Goal: Communication & Community: Answer question/provide support

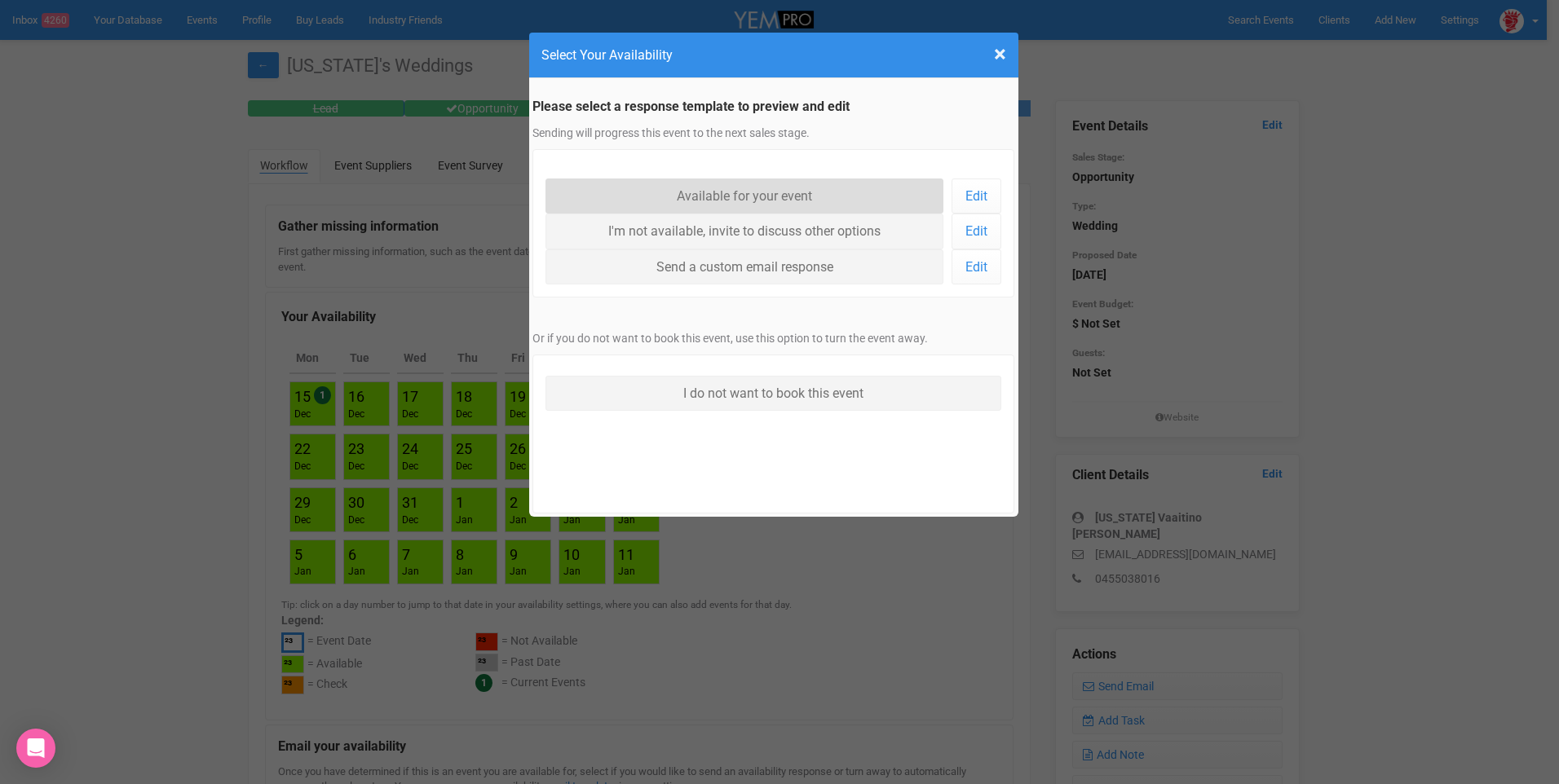
click at [769, 191] on link "Available for your event" at bounding box center [744, 196] width 399 height 35
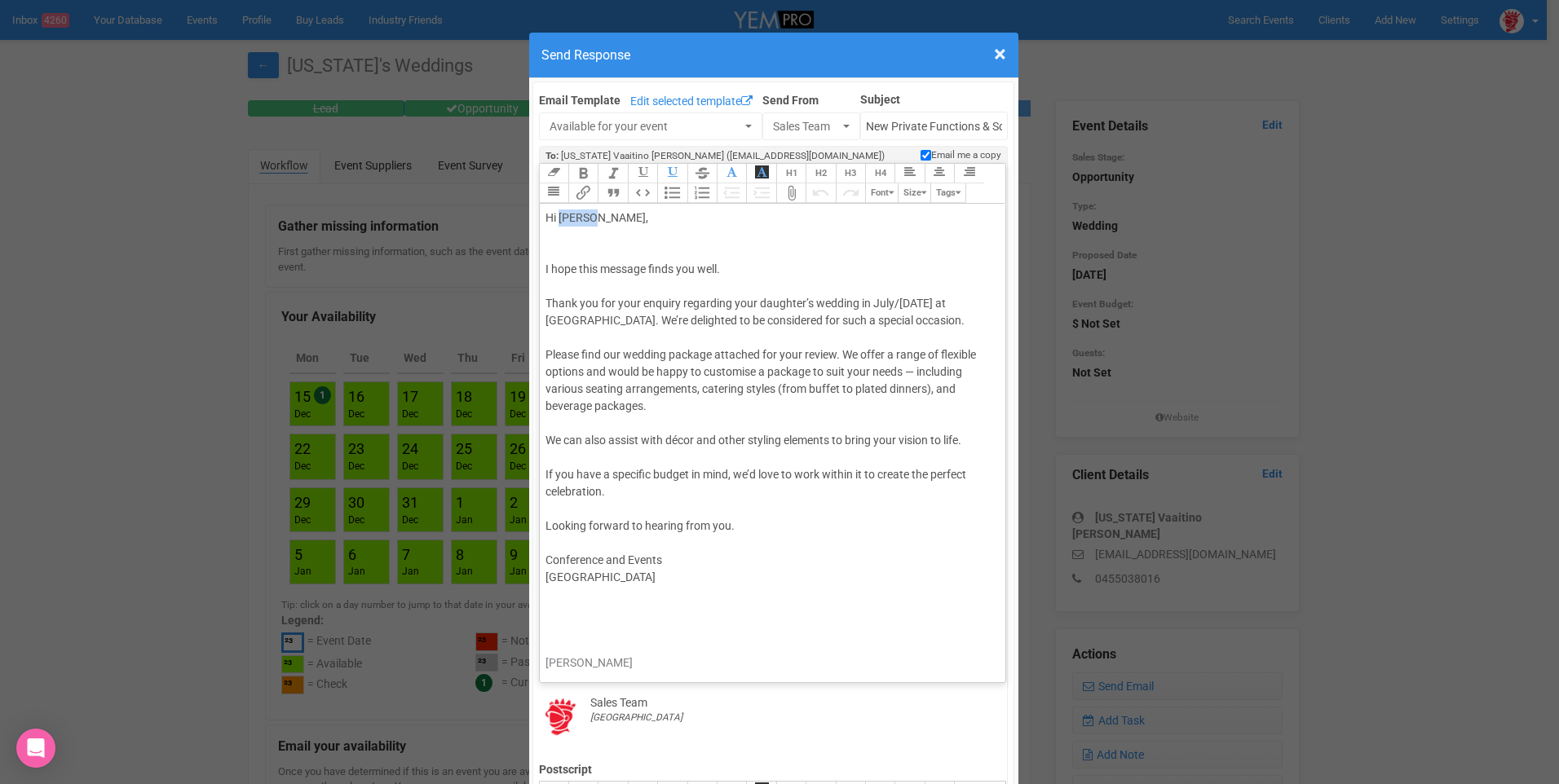
drag, startPoint x: 591, startPoint y: 217, endPoint x: 557, endPoint y: 218, distance: 34.0
click at [557, 218] on div "Hi [PERSON_NAME]," at bounding box center [769, 235] width 449 height 51
drag, startPoint x: 956, startPoint y: 302, endPoint x: 755, endPoint y: 300, distance: 201.0
click at [755, 300] on div "Thank you for your enquiry regarding your daughter’s wedding in July/[DATE] at …" at bounding box center [769, 311] width 449 height 34
drag, startPoint x: 704, startPoint y: 353, endPoint x: 619, endPoint y: 353, distance: 85.0
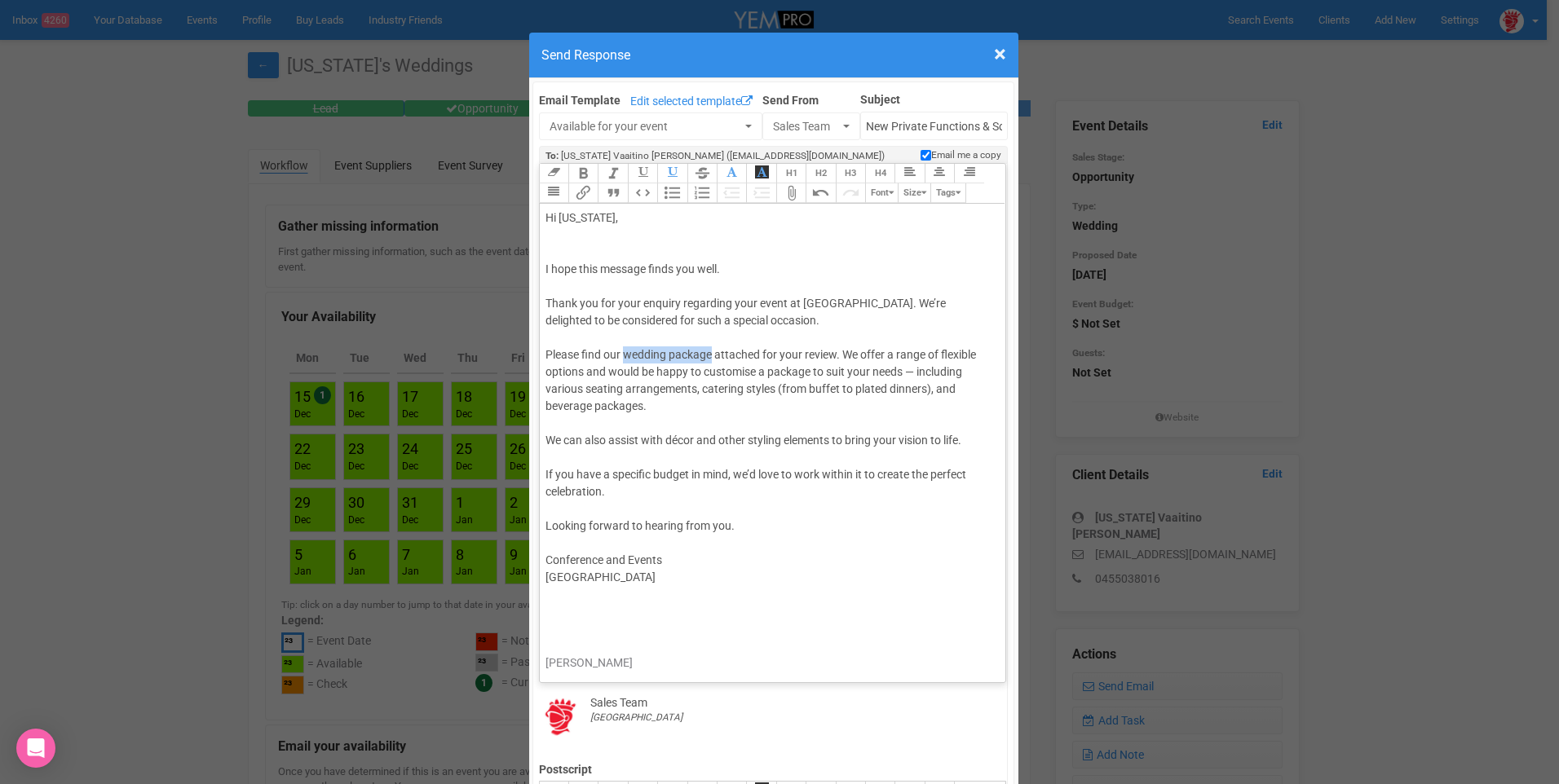
click at [619, 353] on div "Please find our wedding package attached for your review. We offer a range of f…" at bounding box center [769, 380] width 449 height 69
click at [636, 355] on div "Please find our wedding package attached for your review. We offer a range of f…" at bounding box center [769, 380] width 449 height 69
drag, startPoint x: 660, startPoint y: 355, endPoint x: 621, endPoint y: 358, distance: 39.1
click at [621, 358] on div "Please find our wedding package attached for your review. We offer a range of f…" at bounding box center [769, 380] width 449 height 69
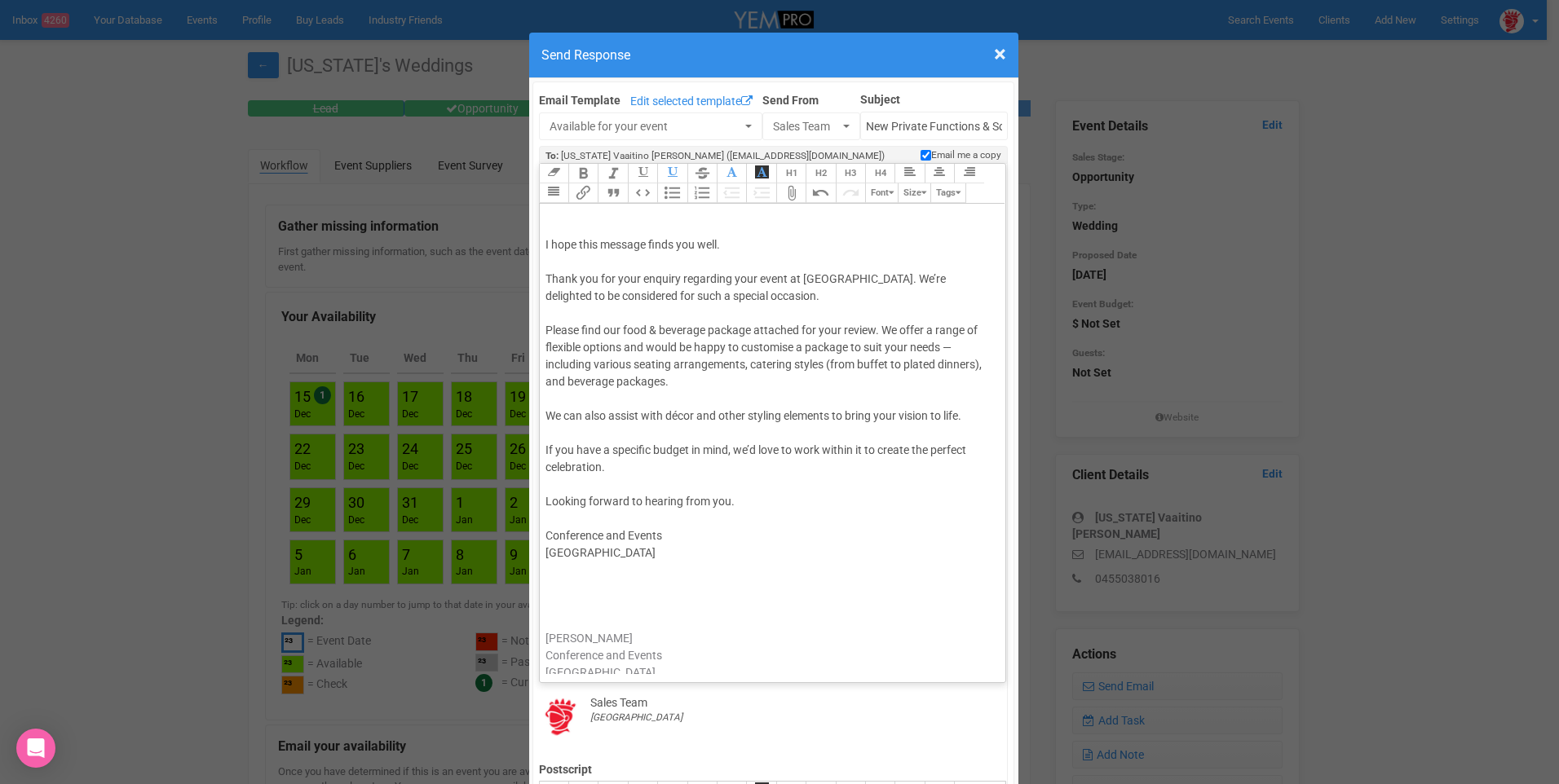
scroll to position [37, 0]
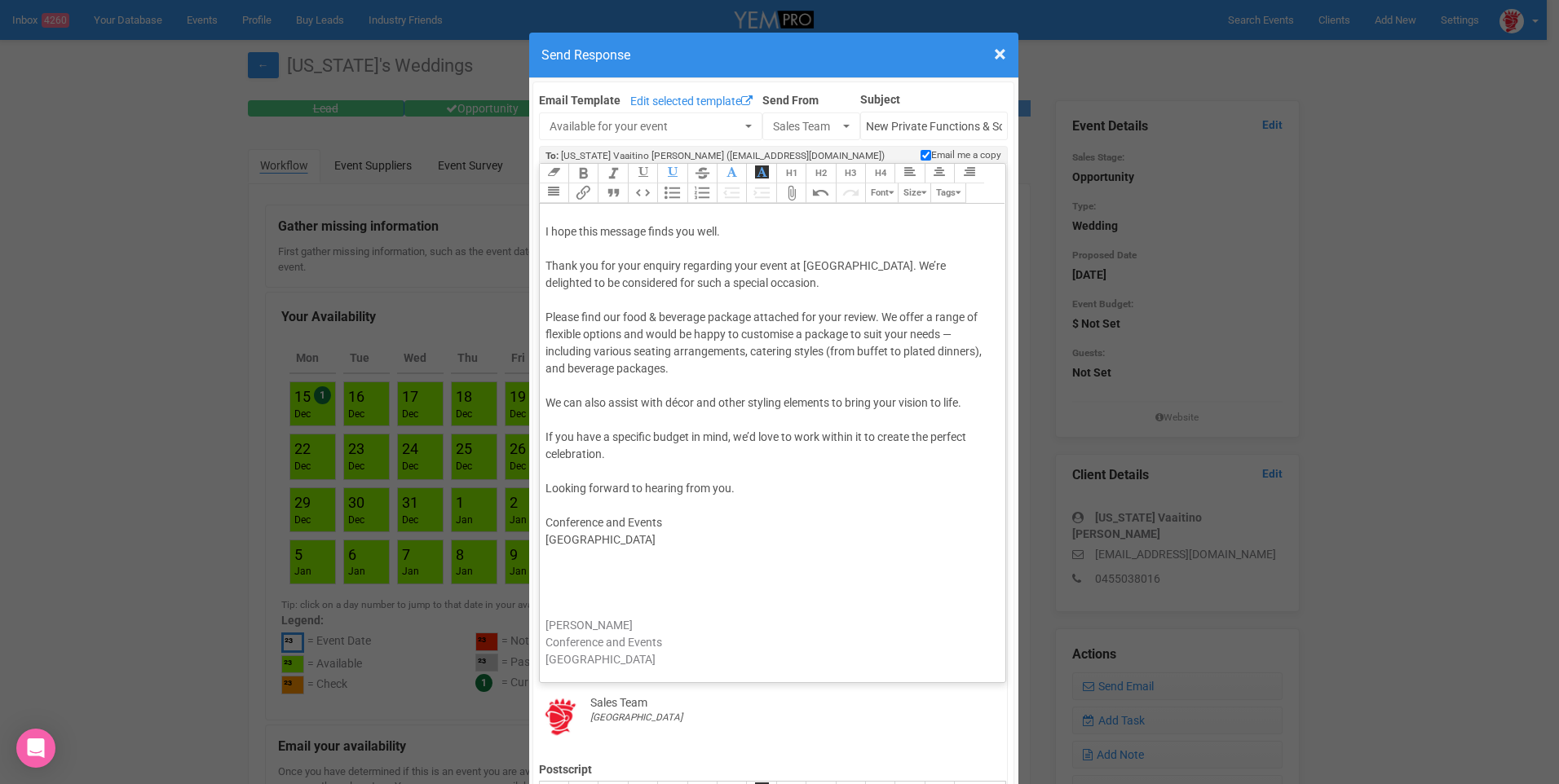
drag, startPoint x: 865, startPoint y: 659, endPoint x: 606, endPoint y: 569, distance: 274.2
click at [606, 569] on trix-editor "Hi [US_STATE], I hope this message finds you well. Thank you for your enquiry r…" at bounding box center [773, 439] width 467 height 470
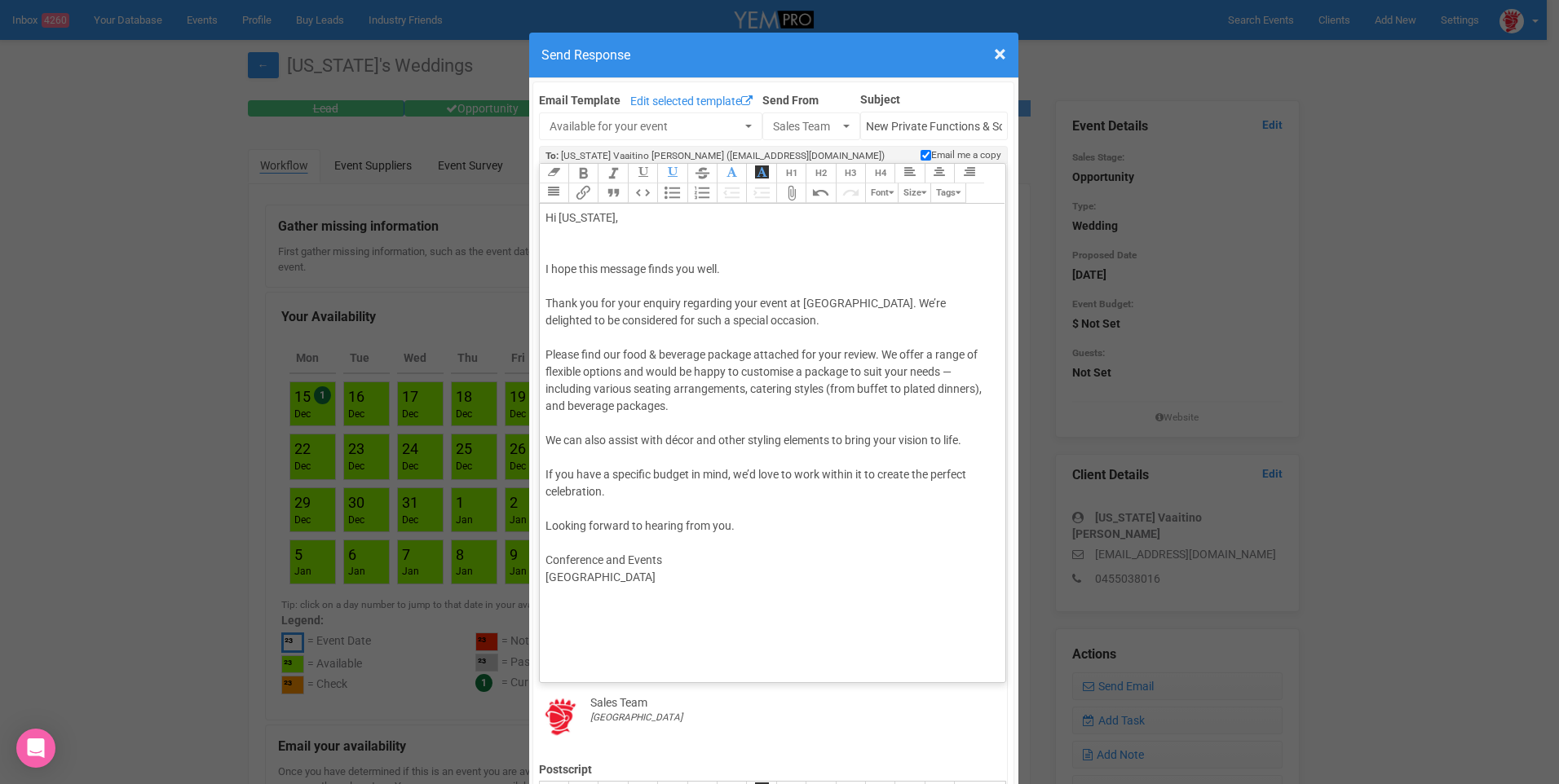
type trix-editor "<div>Hi [US_STATE],<br><br><br></div><div>I hope this message finds you well.</…"
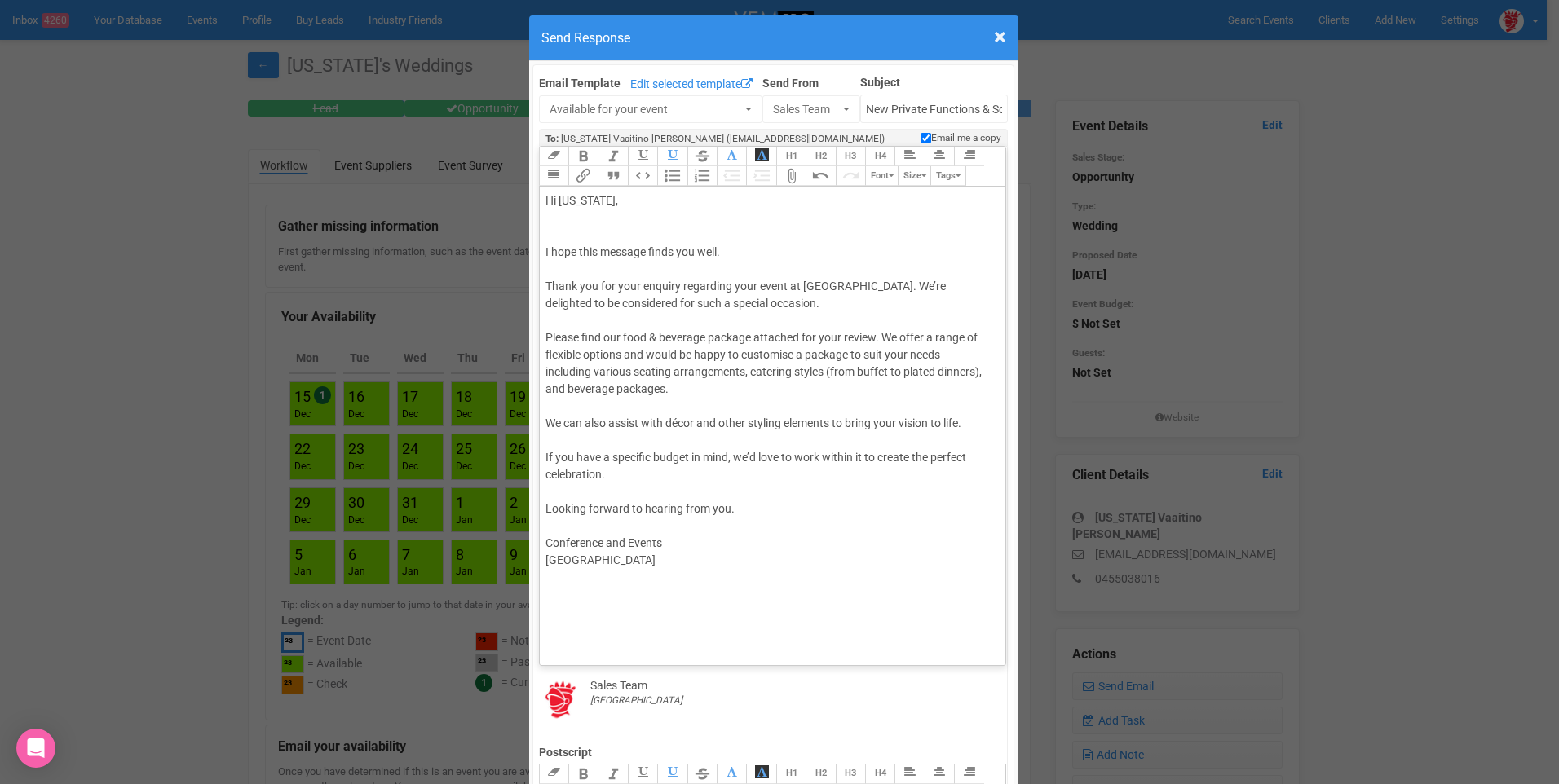
scroll to position [0, 0]
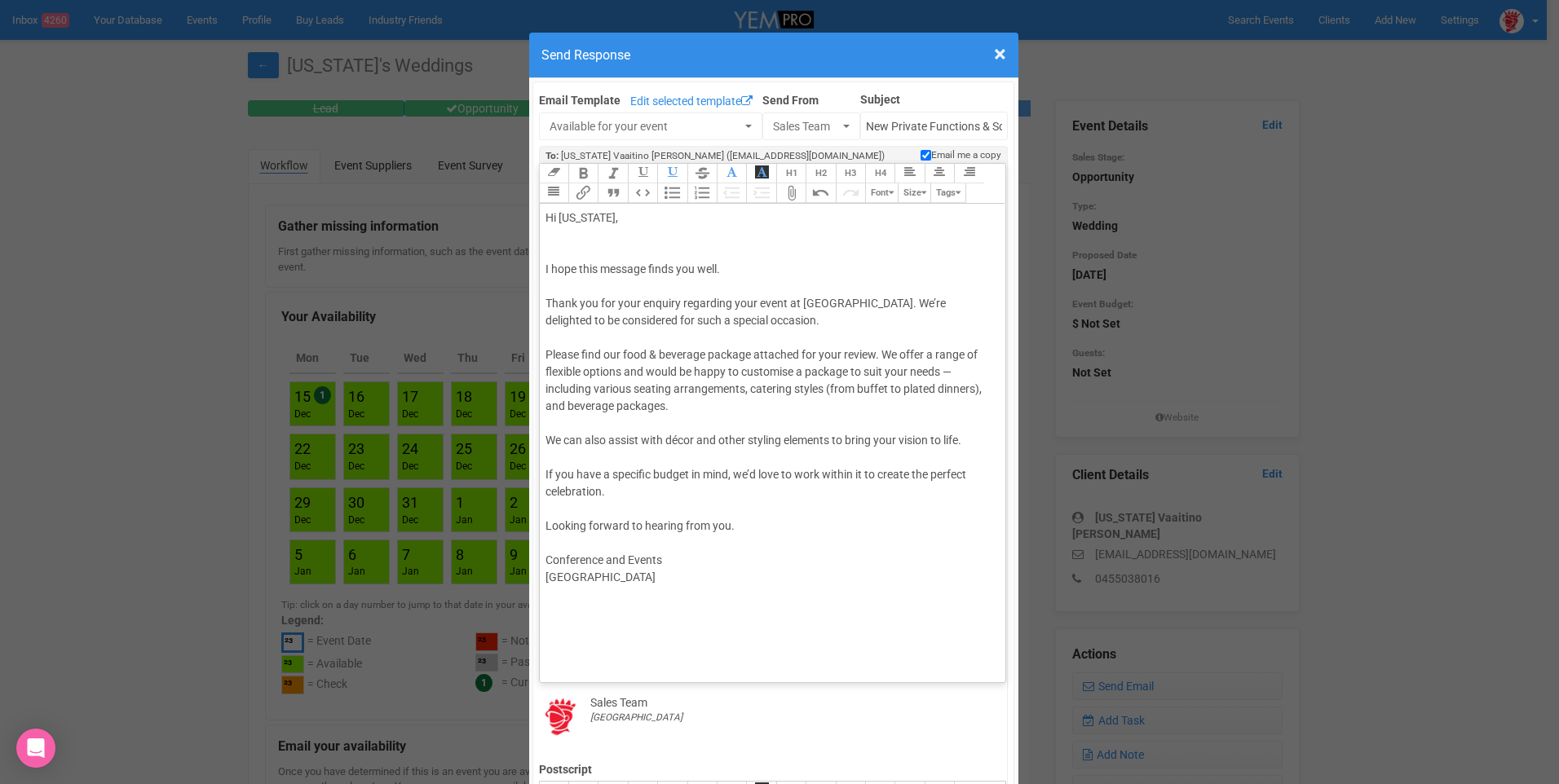
click at [573, 192] on trix-toolbar "Link Unlink Bold Italic Strikethrough H1 H2 H3 H4 Link Quote Code Bullets Numbe…" at bounding box center [772, 184] width 467 height 40
click at [692, 312] on div "Thank you for your enquiry regarding your event at [GEOGRAPHIC_DATA]. We’re del…" at bounding box center [769, 311] width 449 height 34
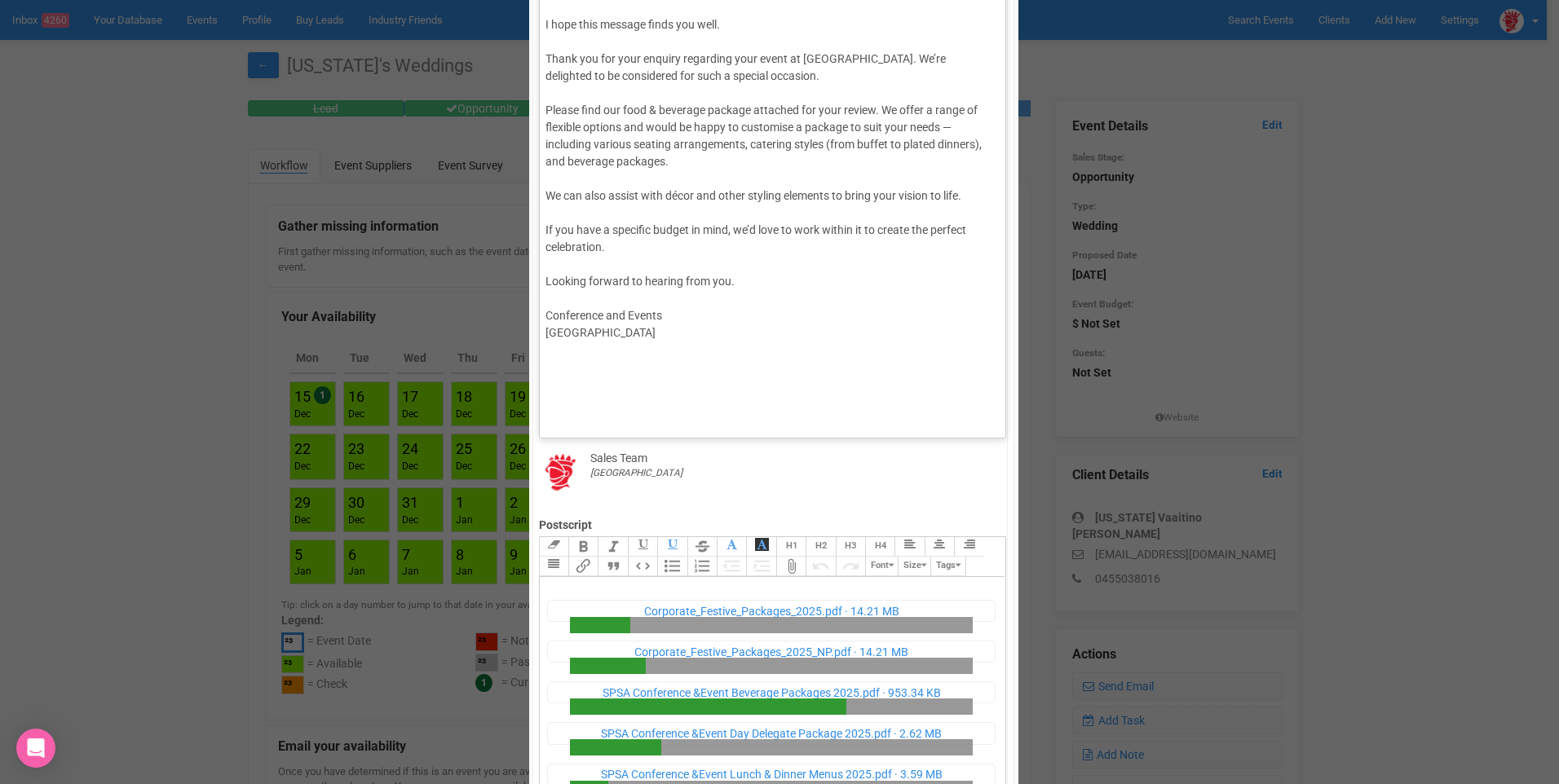
scroll to position [407, 0]
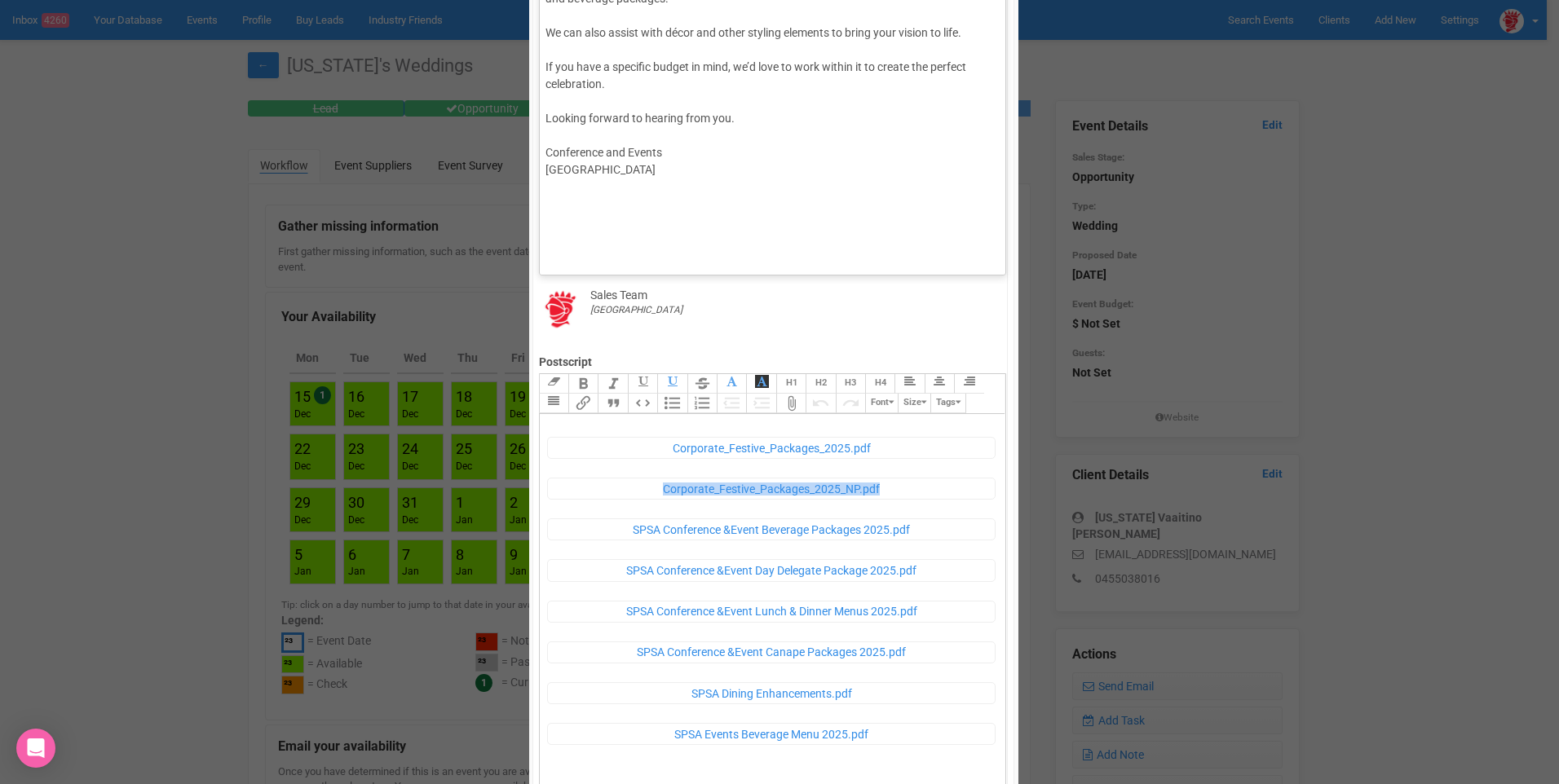
click at [769, 489] on figcaption "Corporate_Festive_Packages_2025_NP.pdf" at bounding box center [771, 488] width 425 height 11
click at [557, 473] on button "Remove" at bounding box center [563, 478] width 30 height 19
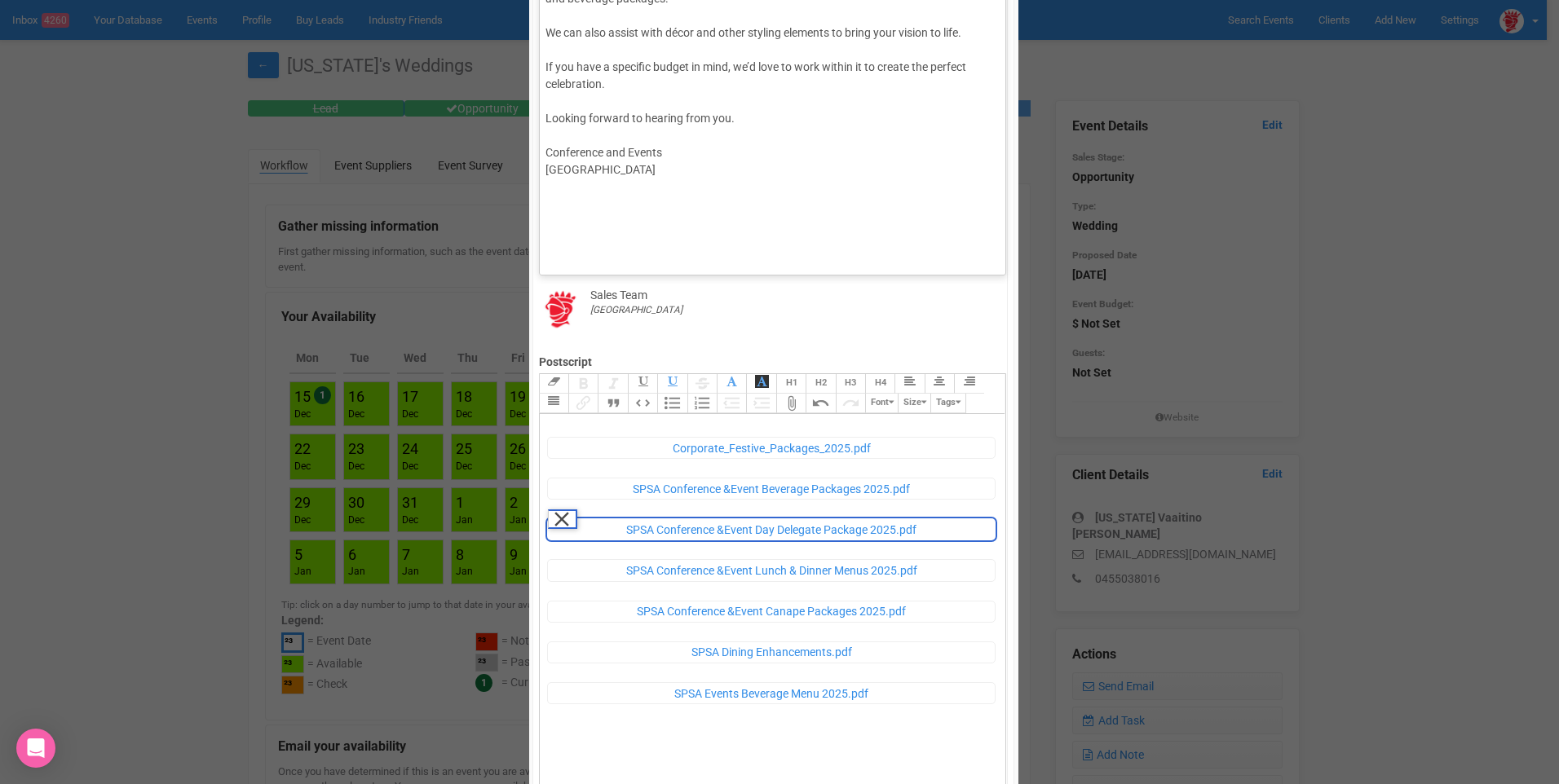
click at [564, 528] on figure "SPSA Conference &Event Day Delegate Package 2025.pdf Remove" at bounding box center [771, 528] width 449 height 22
click at [556, 518] on button "Remove" at bounding box center [563, 519] width 30 height 19
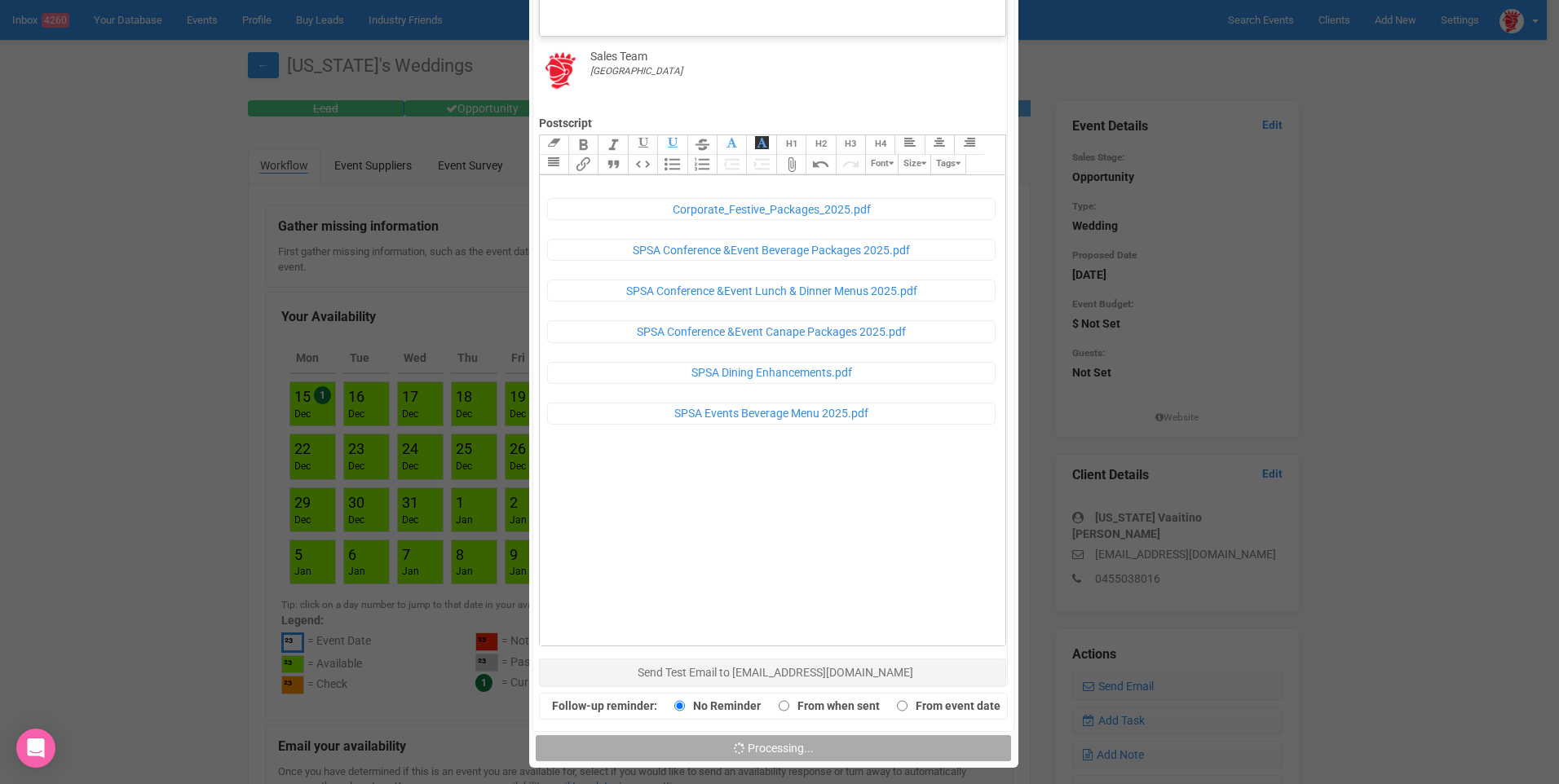
scroll to position [157, 0]
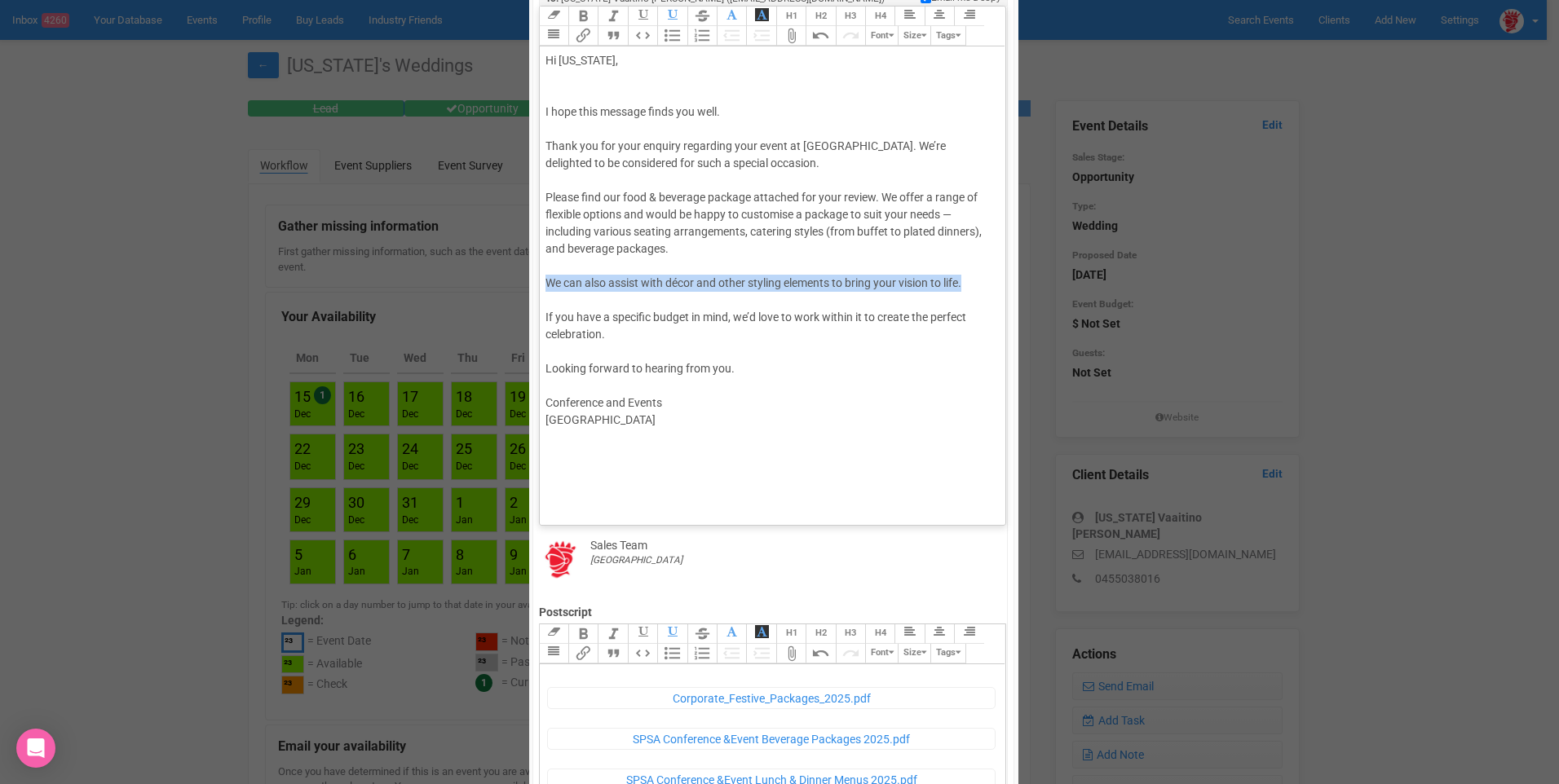
drag, startPoint x: 968, startPoint y: 283, endPoint x: 523, endPoint y: 281, distance: 445.0
click at [530, 281] on div "Email Template Edit selected template Available for your event Available for yo…" at bounding box center [774, 589] width 489 height 1337
click at [579, 293] on div at bounding box center [769, 301] width 449 height 17
click at [769, 284] on div "We can also assist with décor and other styling elements to bring your vision t…" at bounding box center [769, 283] width 449 height 17
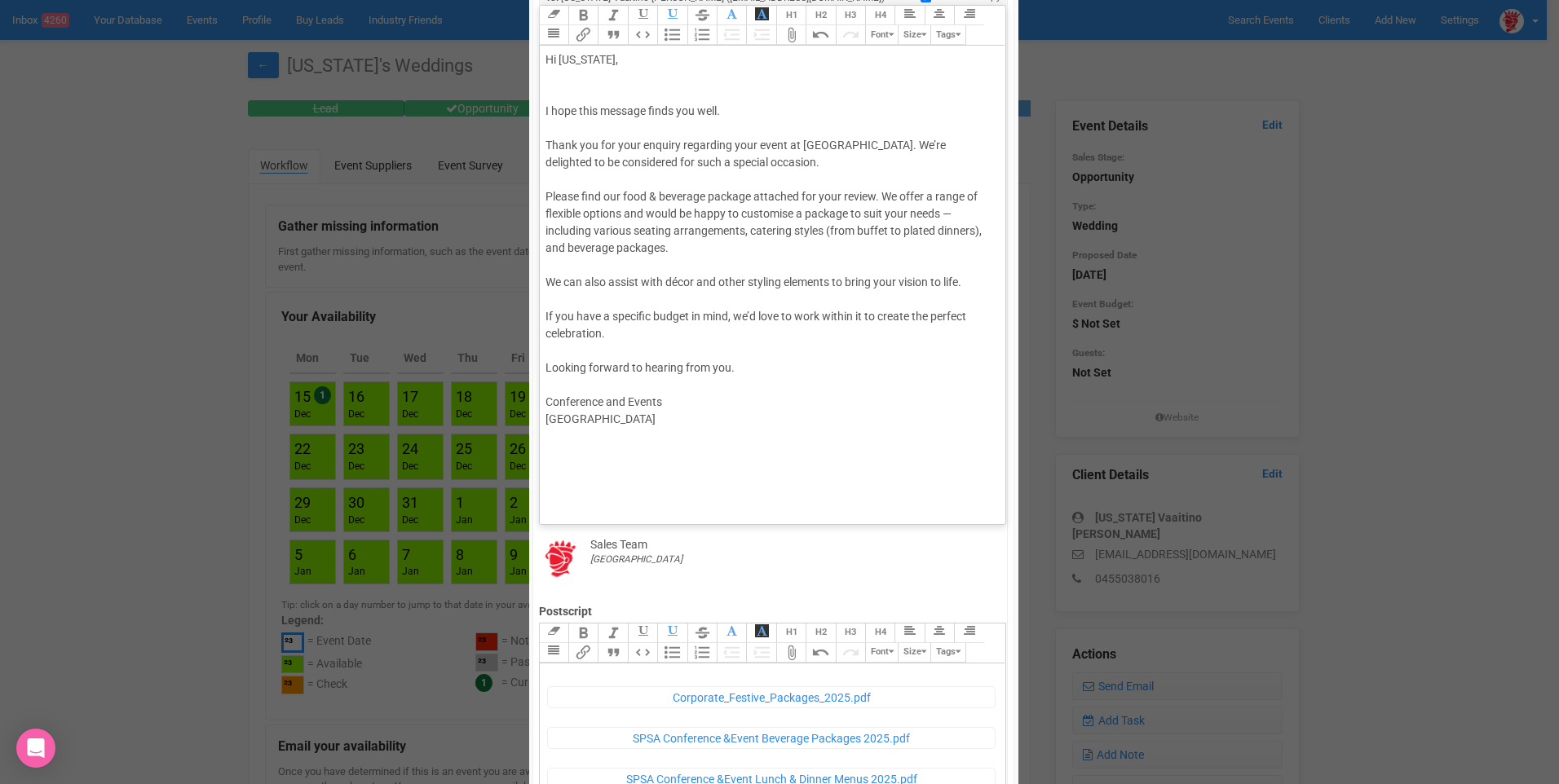
type trix-editor "<div><figure data-trix-attachment="{&quot;contentType&quot;:&quot;application/p…"
click at [769, 282] on div "We can also assist with décor and other styling elements to bring your vision t…" at bounding box center [769, 283] width 449 height 17
type trix-editor "<div>Hi [US_STATE],<br><br><br></div><div>I hope this message finds you well.</…"
type trix-editor "<div><figure data-trix-attachment="{&quot;contentType&quot;:&quot;application/p…"
click at [769, 263] on div at bounding box center [769, 265] width 449 height 17
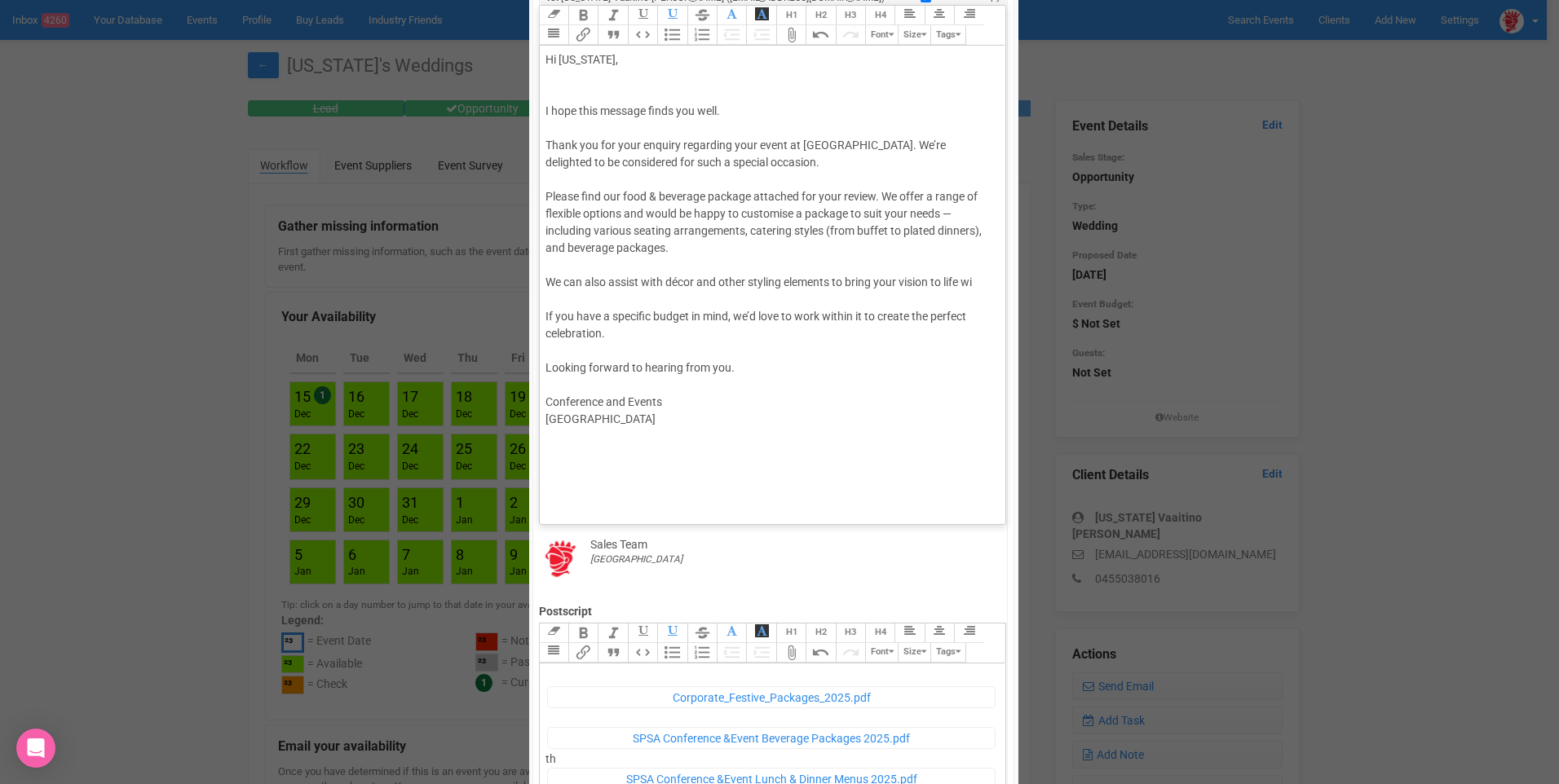
click at [769, 277] on trix-editor "Hi [US_STATE], I hope this message finds you well. Thank you for your enquiry r…" at bounding box center [773, 280] width 467 height 470
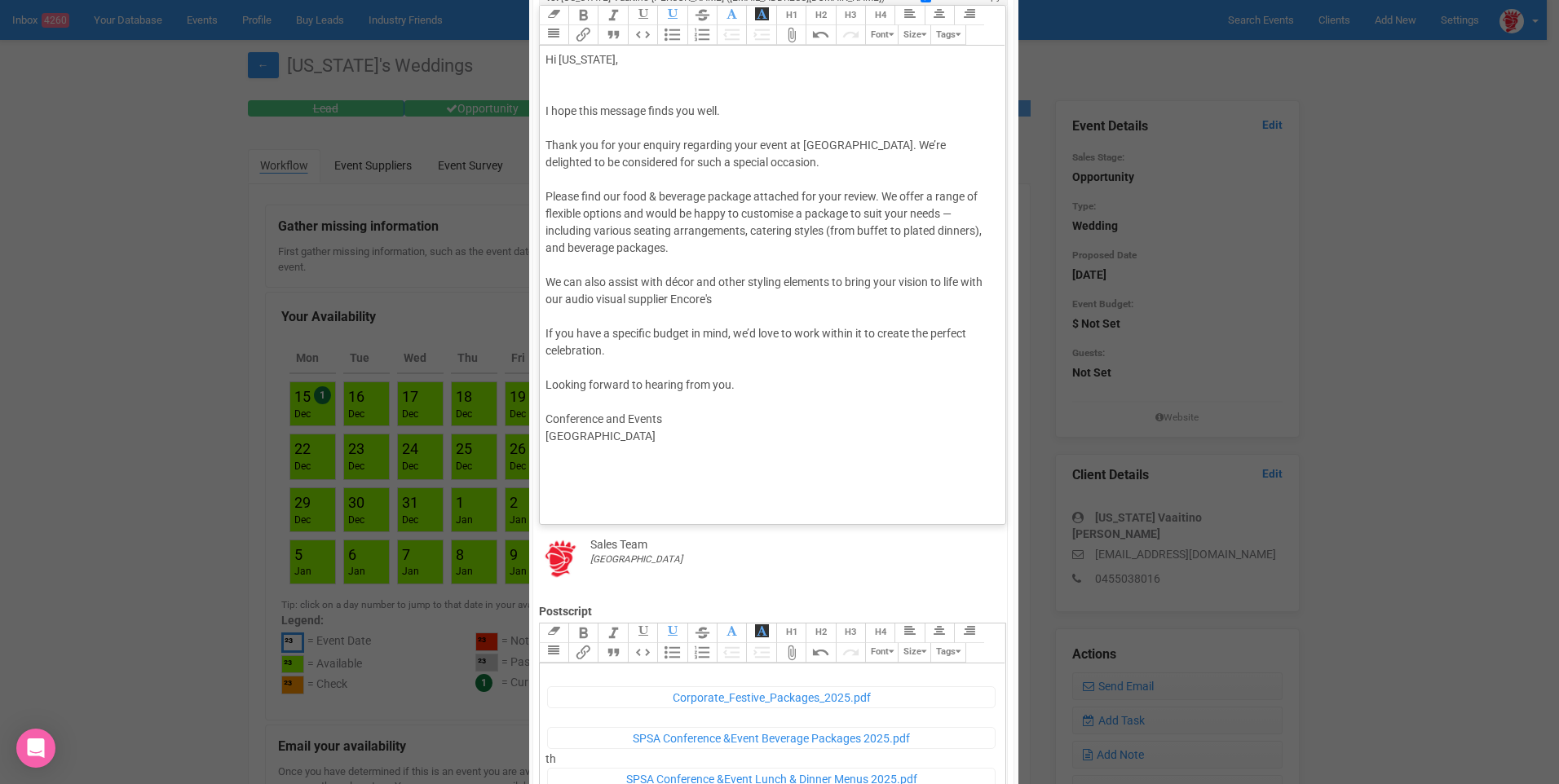
type trix-editor "<lor>Ip Dolorsi,<am><co><ad></eli><sed>D eius temp incidid utlab etd magn.</ali…"
type trix-editor "<div><figure data-trix-attachment="{&quot;contentType&quot;:&quot;application/p…"
click at [769, 297] on div "We can also assist with décor and other styling elements to bring your vision t…" at bounding box center [769, 290] width 449 height 34
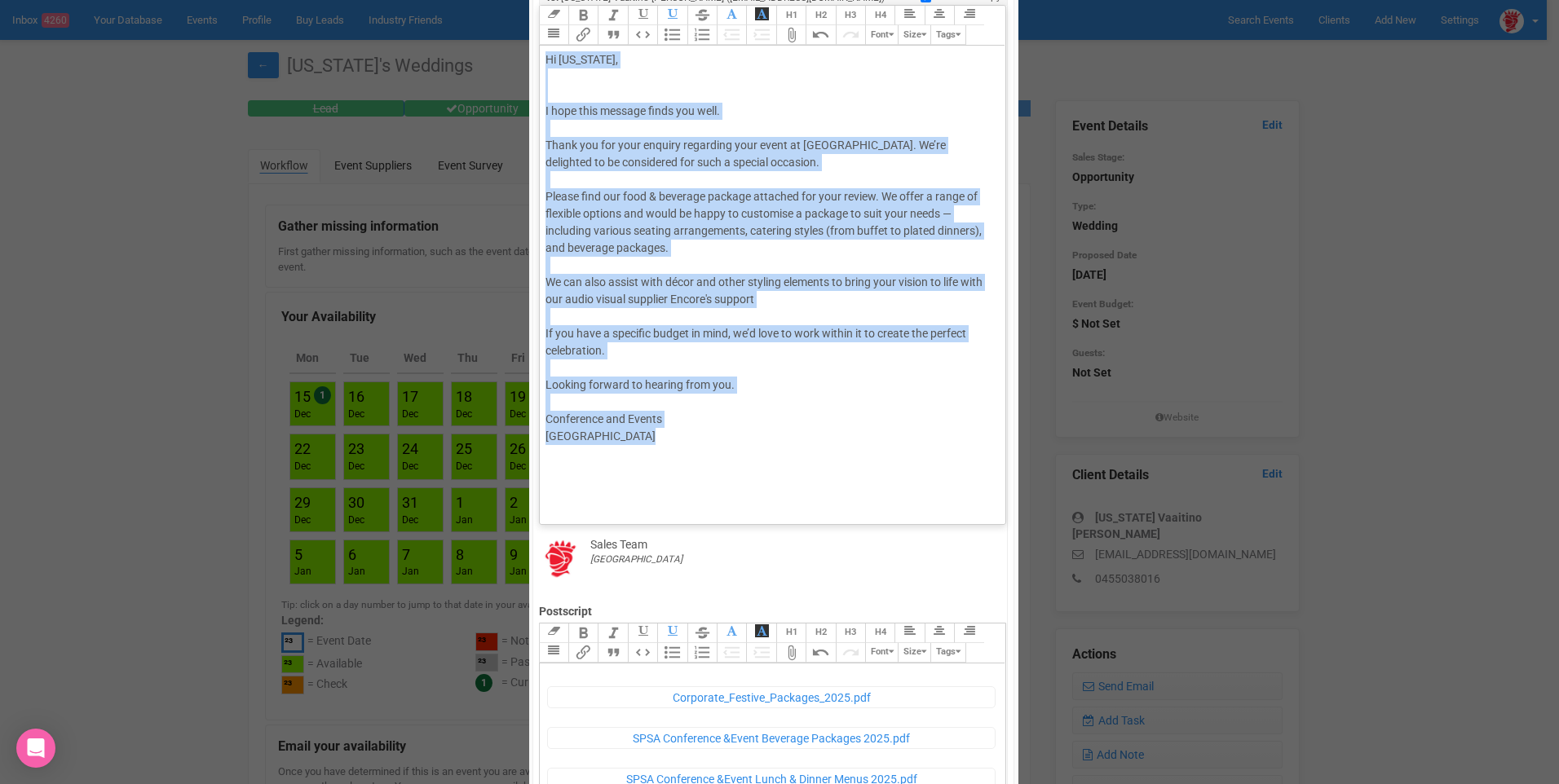
drag, startPoint x: 817, startPoint y: 427, endPoint x: 532, endPoint y: 36, distance: 483.8
click at [540, 36] on div "Link Unlink Bold Italic Strikethrough H1 H2 H3 H4 Link Quote Code Bullets Numbe…" at bounding box center [773, 261] width 467 height 510
copy trix-editor "Hi [US_STATE], I hope this message finds you well. Thank you for your enquiry r…"
click at [741, 387] on div "Looking forward to hearing from you." at bounding box center [769, 385] width 449 height 17
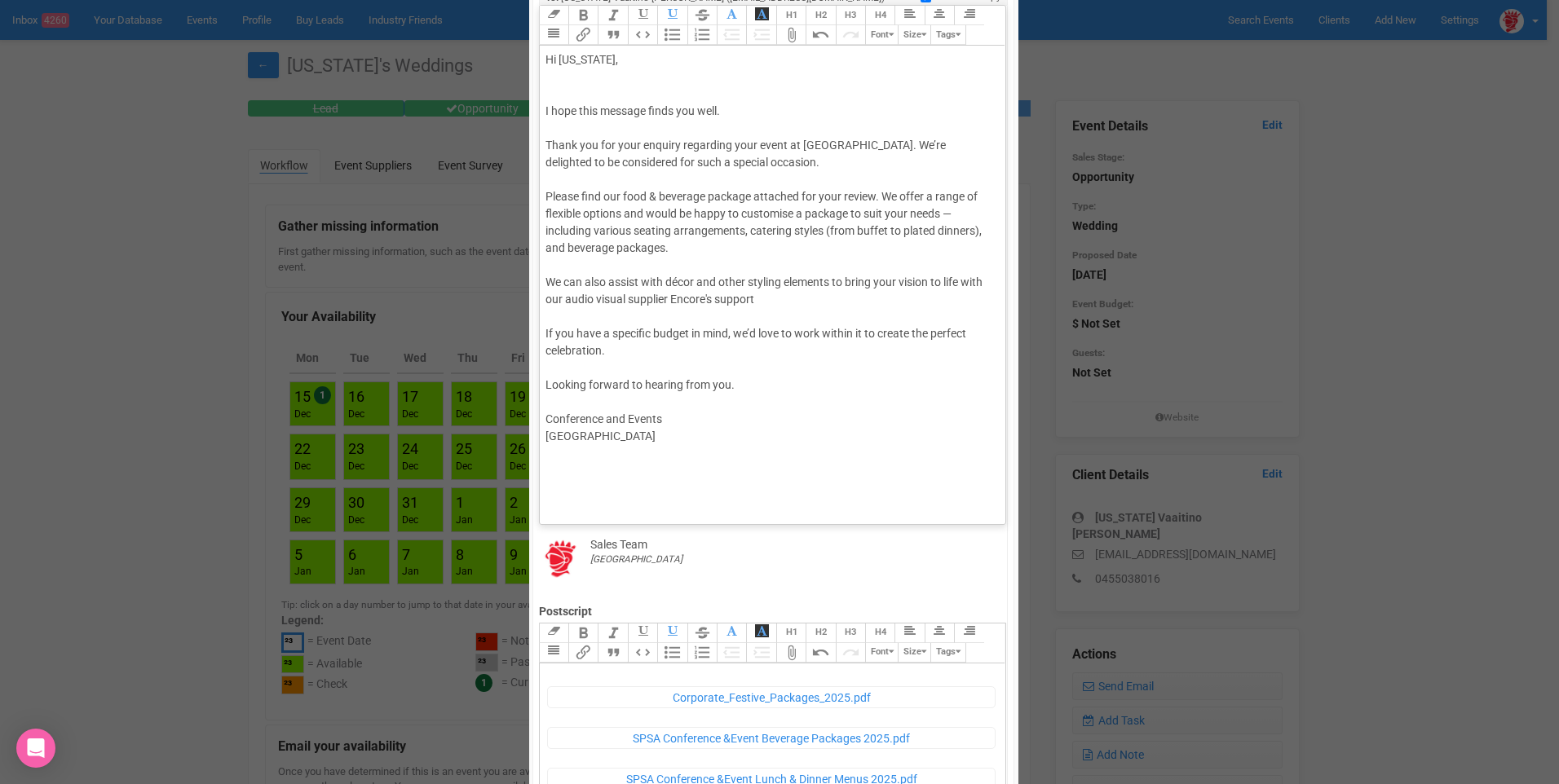
scroll to position [0, 0]
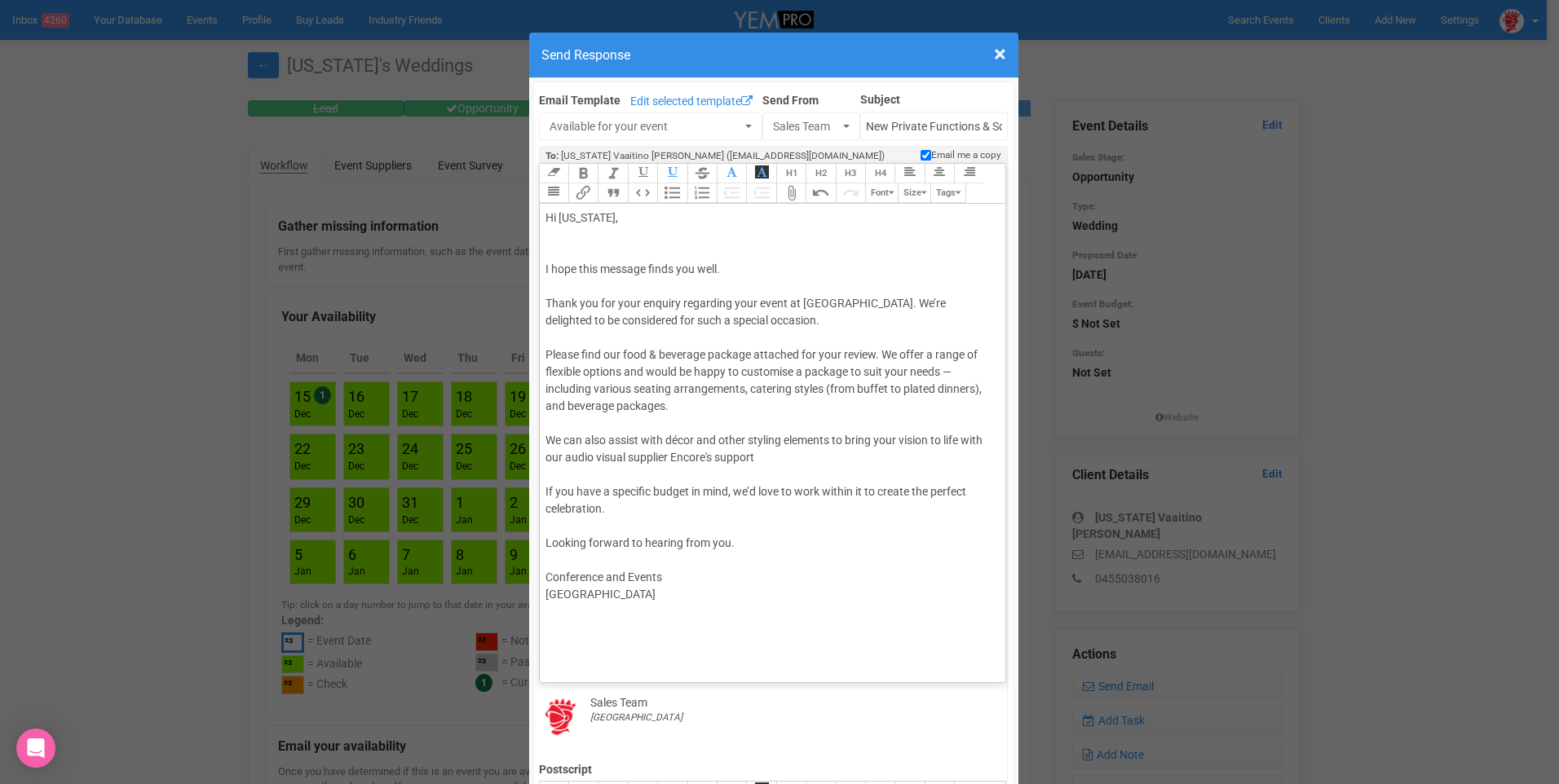
drag, startPoint x: 854, startPoint y: 438, endPoint x: 455, endPoint y: -60, distance: 638.1
paste trix-editor "<lor>Ip Dolorsi,<am><co></adi><eli>S doei temp incidid utlab etd magn.<al><en><…"
type trix-editor "<lor>Ip Dolorsi,<am><co></adi><eli>S doei temp incidid utlab etd magn.<al><en><…"
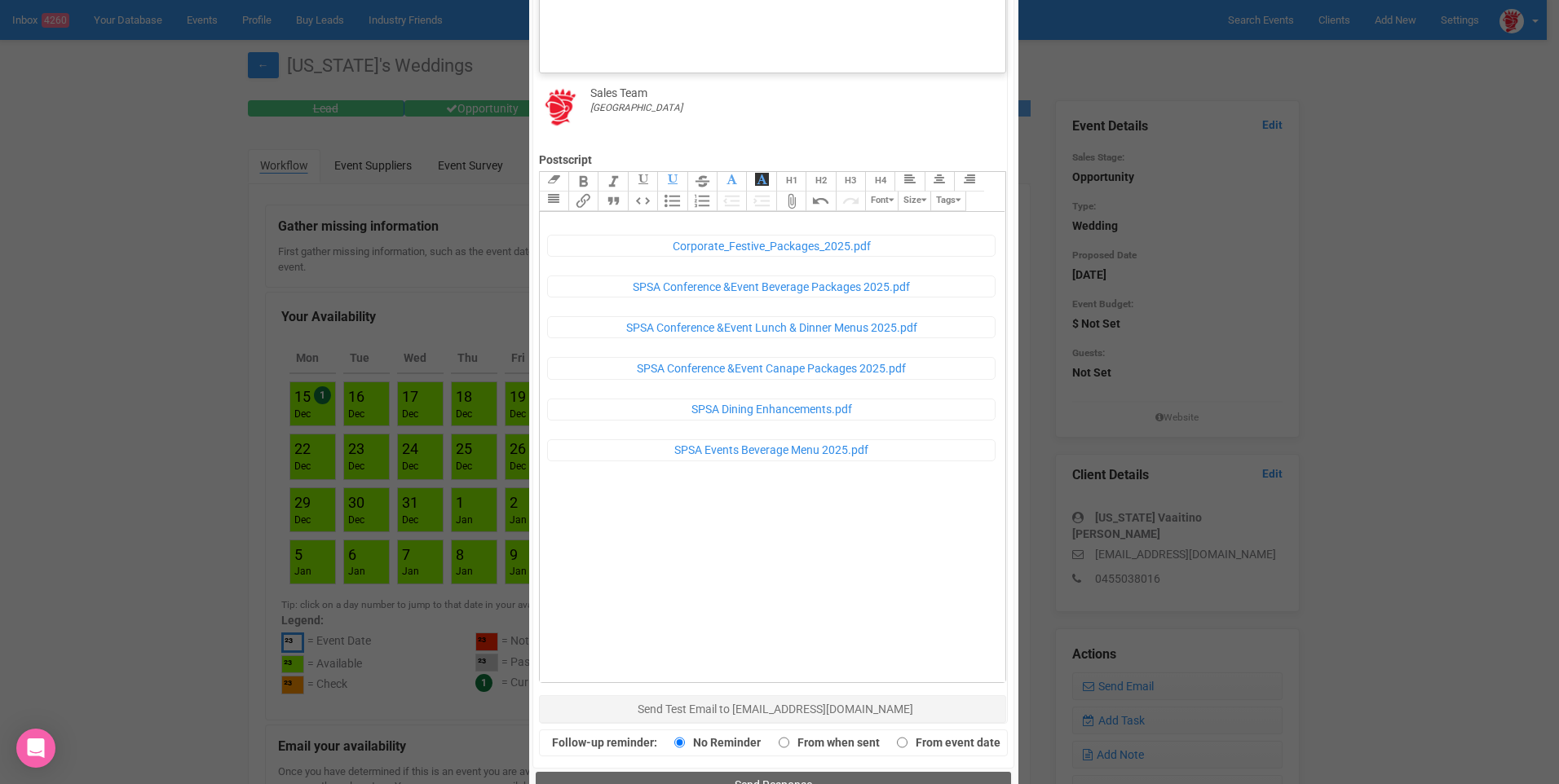
scroll to position [646, 0]
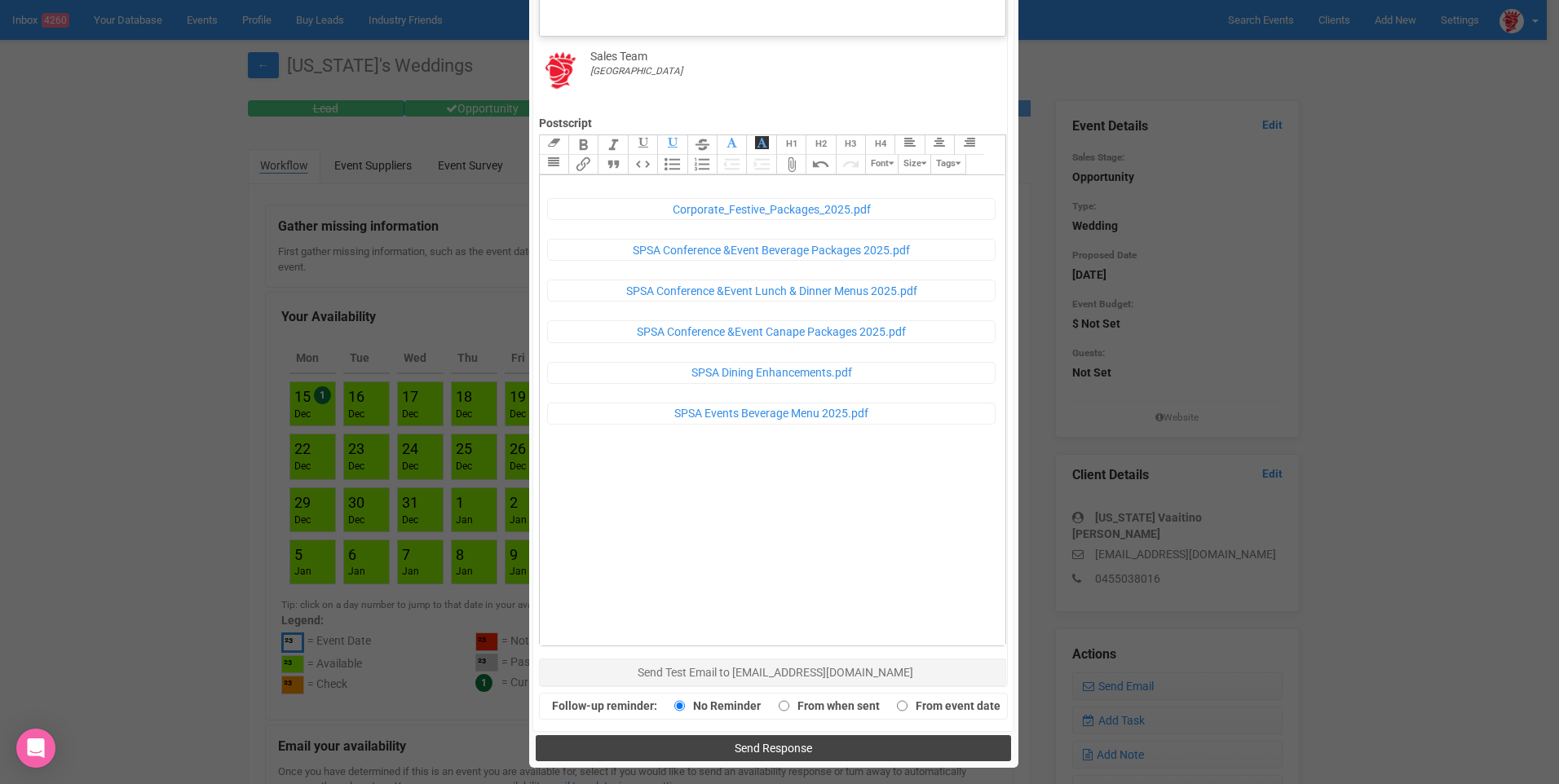
click at [761, 746] on span "Send Response" at bounding box center [773, 748] width 78 height 13
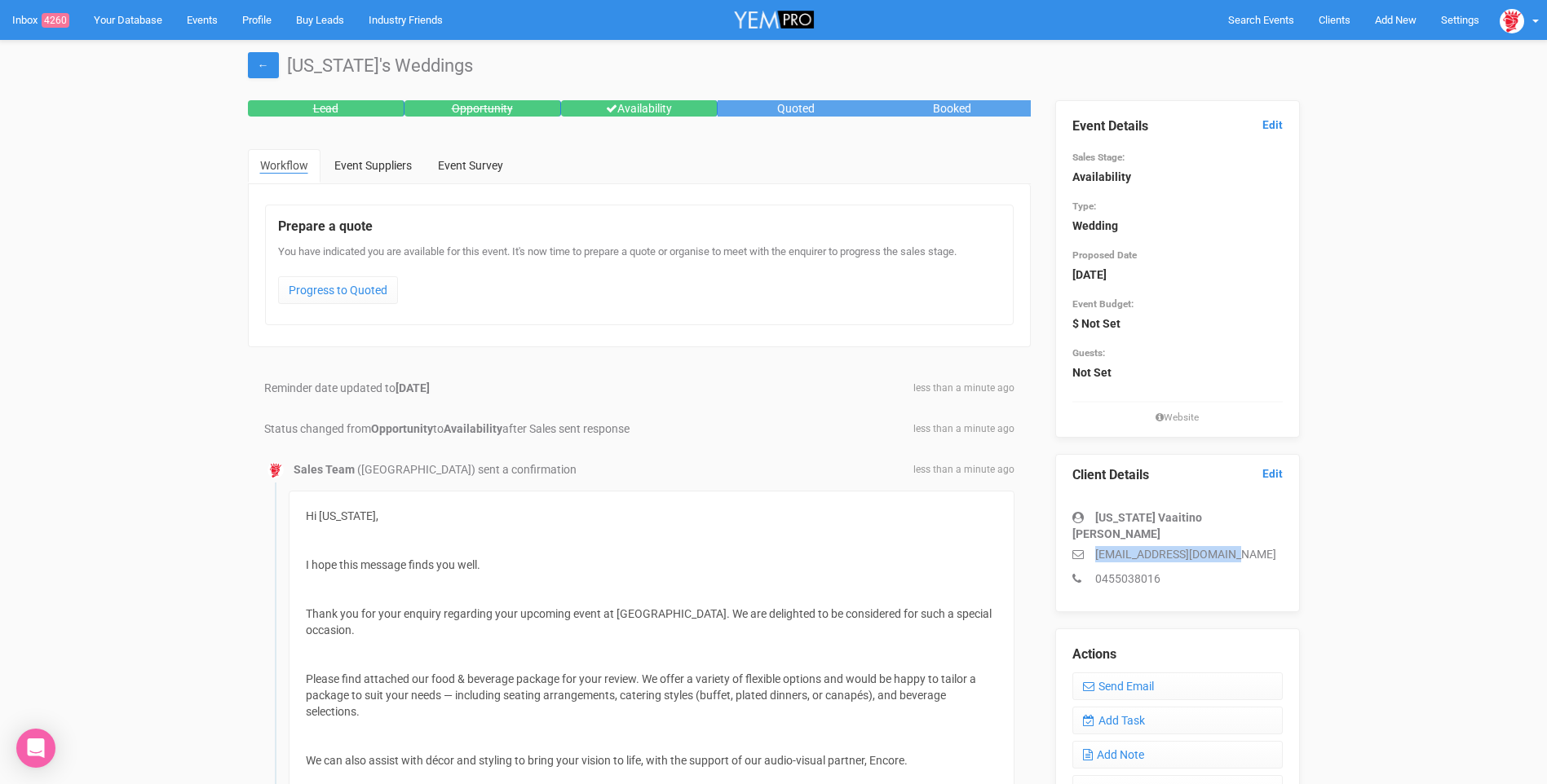
drag, startPoint x: 1252, startPoint y: 541, endPoint x: 1096, endPoint y: 541, distance: 156.0
click at [1096, 546] on p "[EMAIL_ADDRESS][DOMAIN_NAME]" at bounding box center [1177, 554] width 210 height 17
copy p "[EMAIL_ADDRESS][DOMAIN_NAME]"
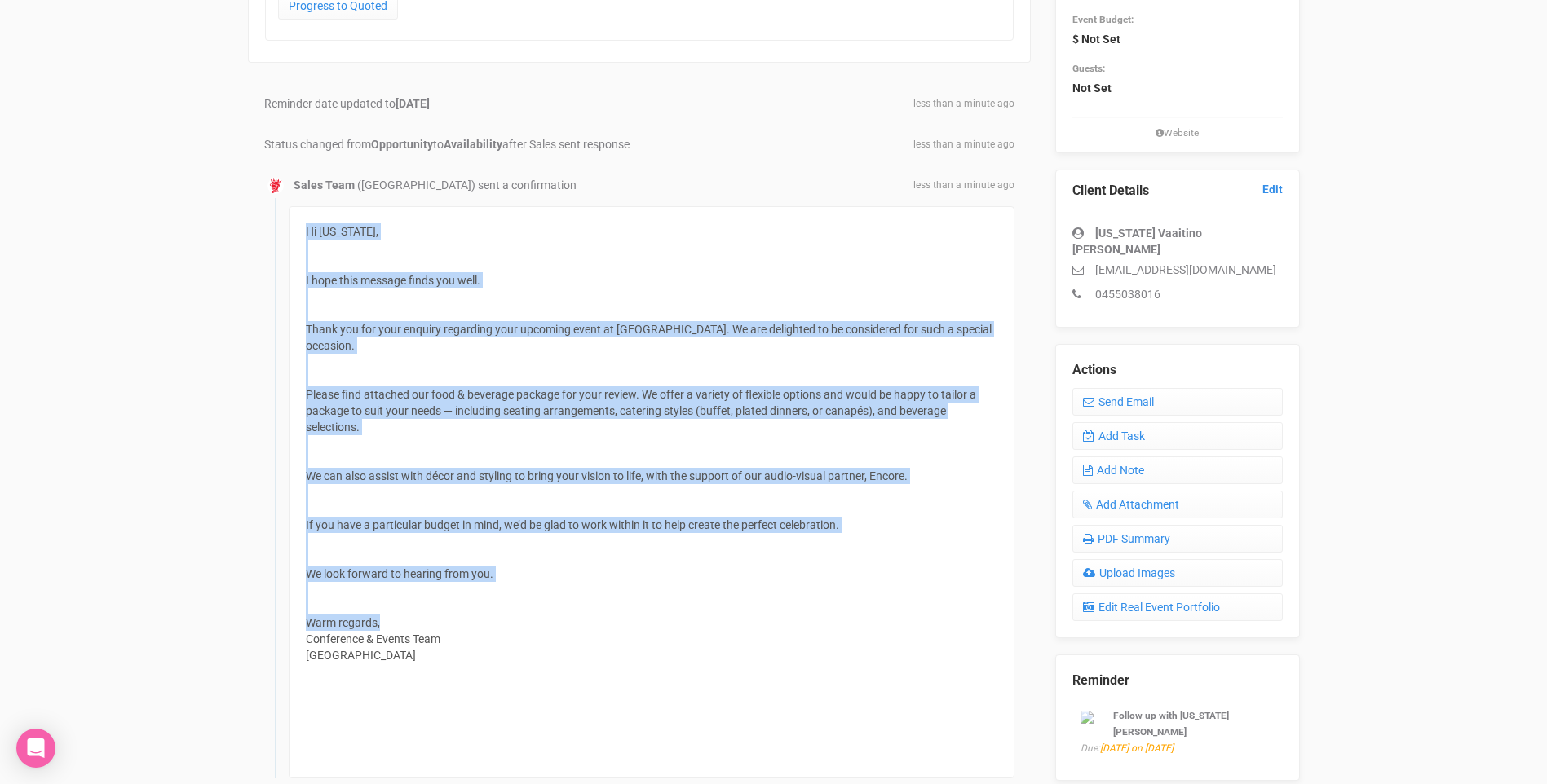
scroll to position [326, 0]
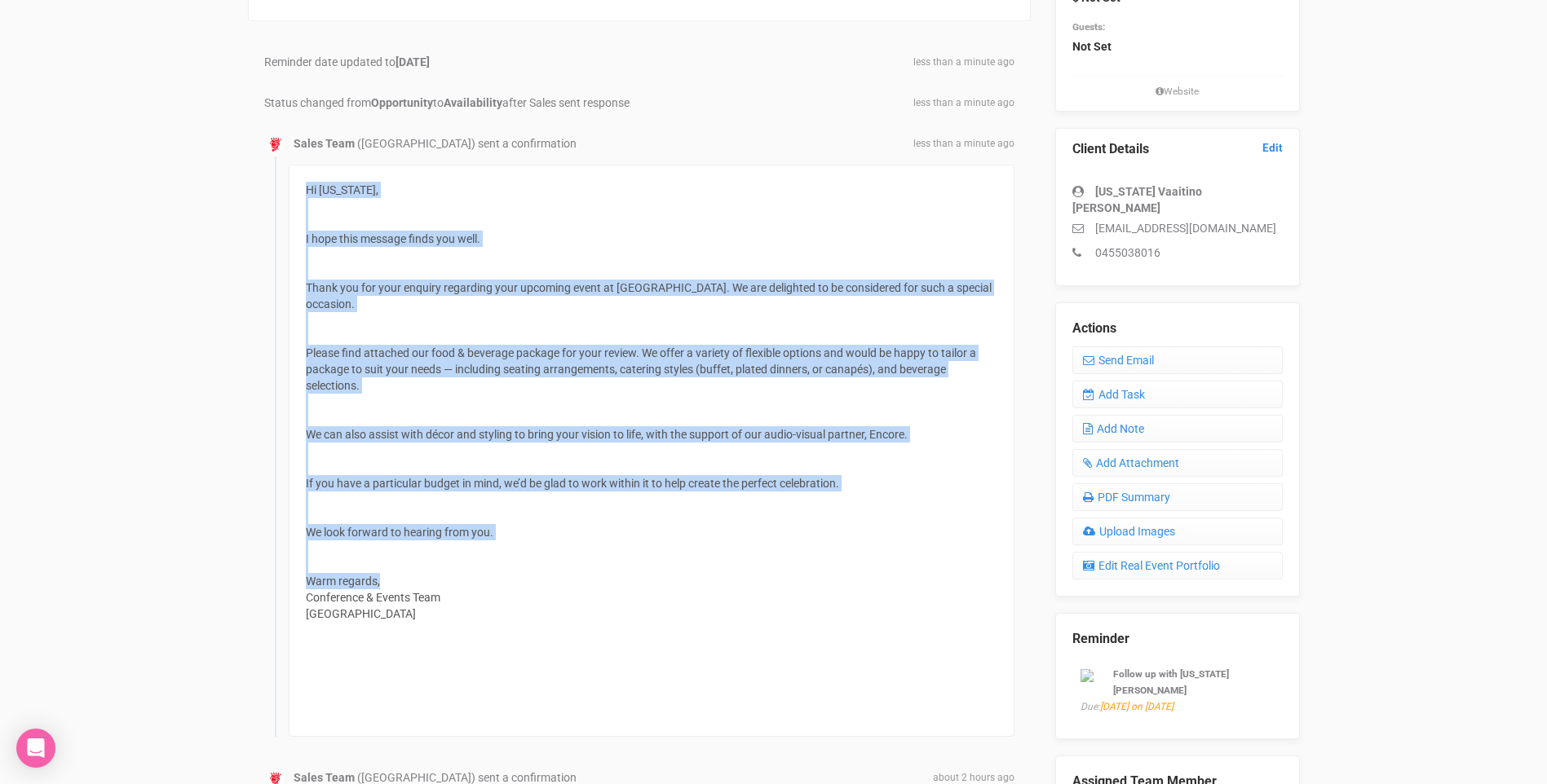
drag, startPoint x: 307, startPoint y: 511, endPoint x: 647, endPoint y: 615, distance: 355.6
click at [647, 615] on div "Hi Florida, I hope this message finds you well. Thank you for your enquiry rega…" at bounding box center [652, 451] width 726 height 572
copy div "Hi Florida, I hope this message finds you well. Thank you for your enquiry rega…"
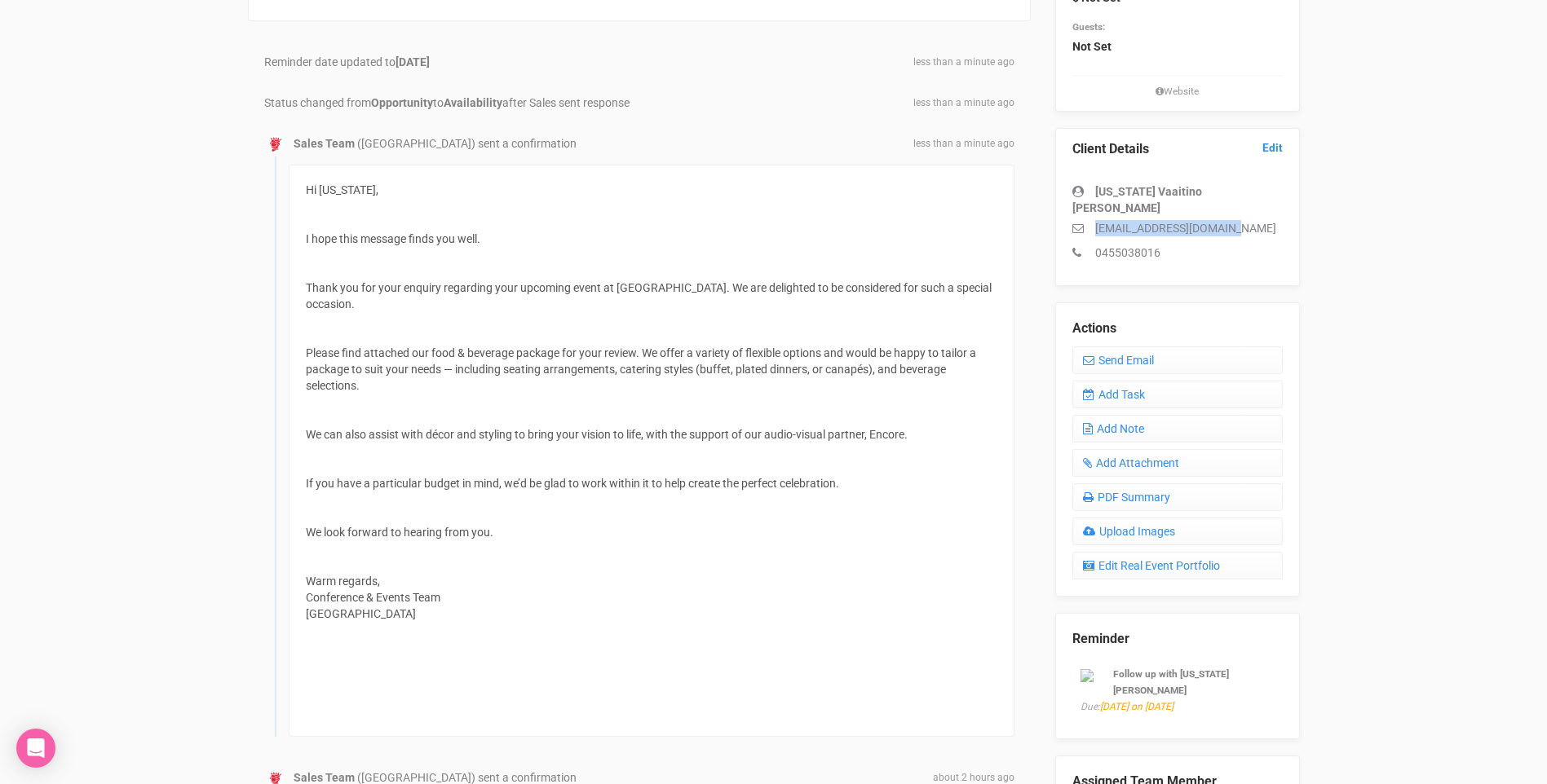
drag, startPoint x: 1261, startPoint y: 212, endPoint x: 1096, endPoint y: 216, distance: 165.0
click at [1096, 220] on p "[EMAIL_ADDRESS][DOMAIN_NAME]" at bounding box center [1177, 228] width 210 height 17
copy p "[EMAIL_ADDRESS][DOMAIN_NAME]"
